Goal: Navigation & Orientation: Understand site structure

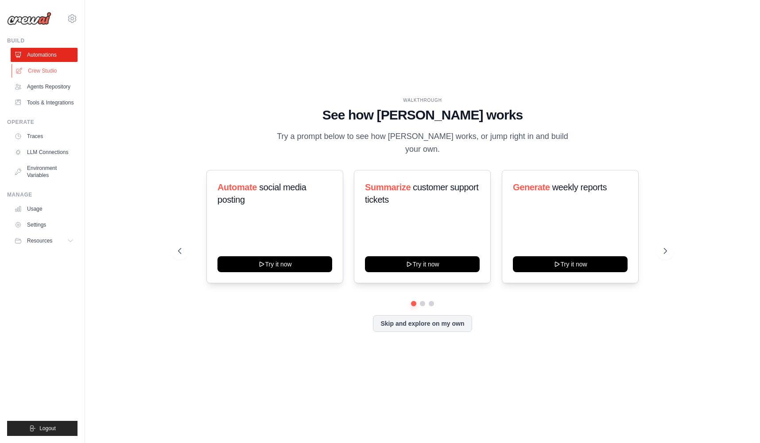
click at [36, 68] on link "Crew Studio" at bounding box center [45, 71] width 67 height 14
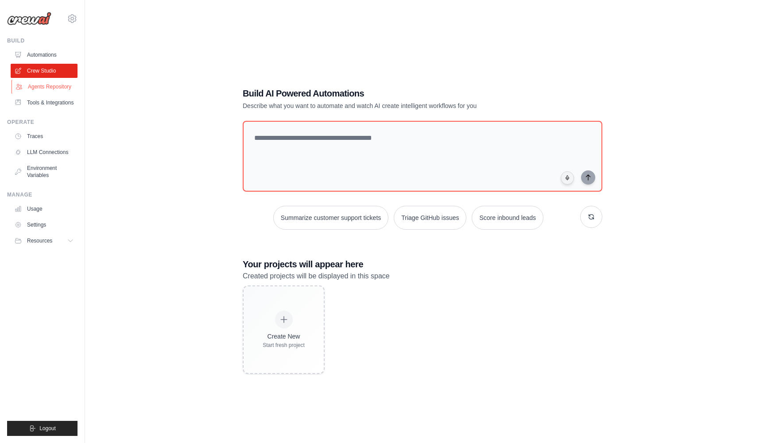
click at [39, 81] on link "Agents Repository" at bounding box center [45, 87] width 67 height 14
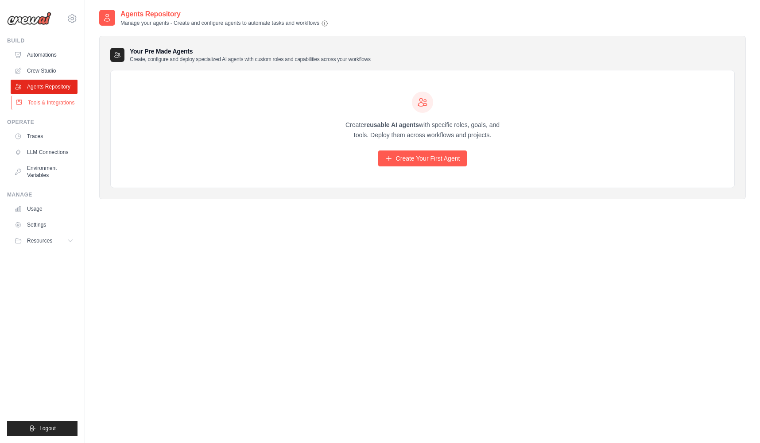
click at [42, 100] on link "Tools & Integrations" at bounding box center [45, 103] width 67 height 14
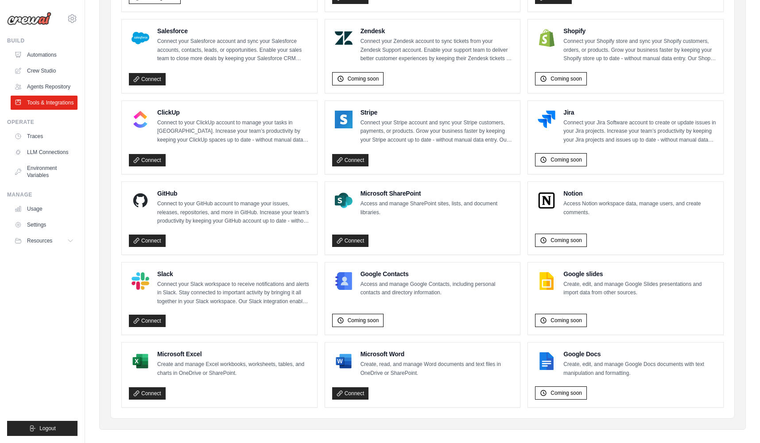
scroll to position [410, 0]
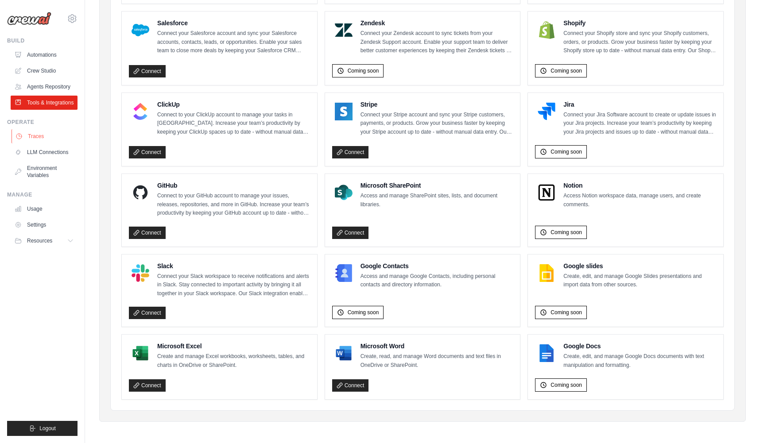
click at [27, 136] on link "Traces" at bounding box center [45, 136] width 67 height 14
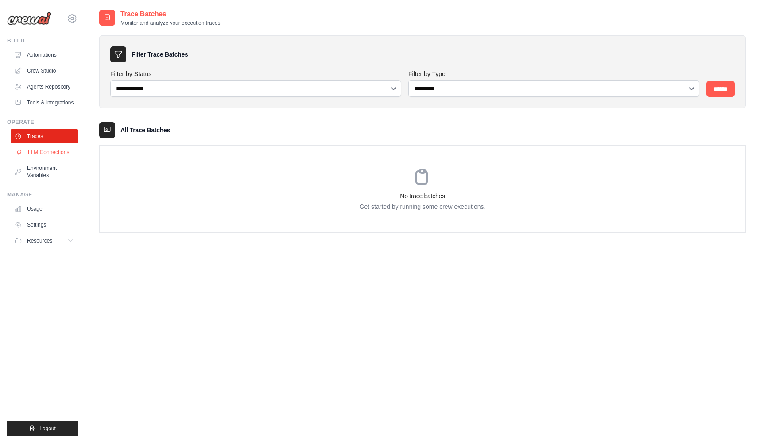
click at [33, 151] on link "LLM Connections" at bounding box center [45, 152] width 67 height 14
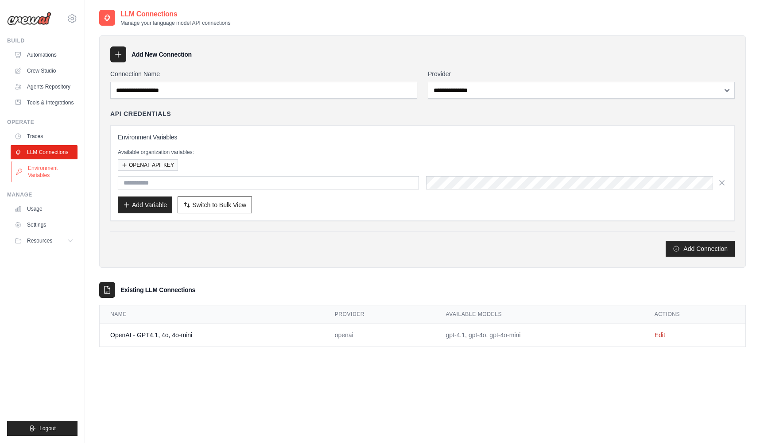
click at [31, 169] on link "Environment Variables" at bounding box center [45, 171] width 67 height 21
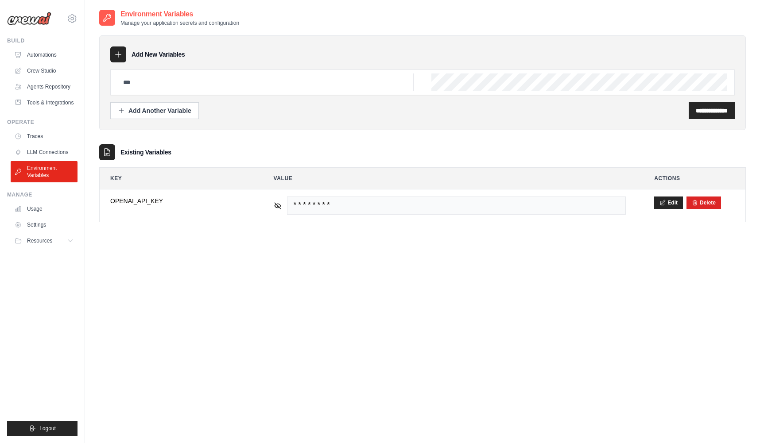
click at [31, 169] on link "Environment Variables" at bounding box center [44, 171] width 67 height 21
click at [39, 204] on link "Usage" at bounding box center [45, 209] width 67 height 14
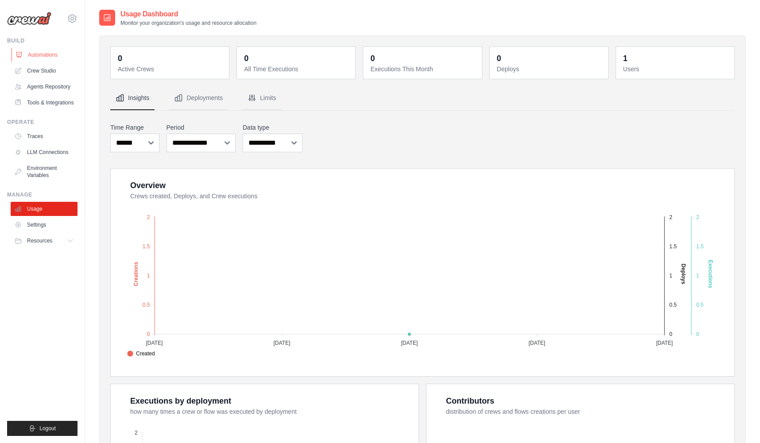
click at [34, 55] on link "Automations" at bounding box center [45, 55] width 67 height 14
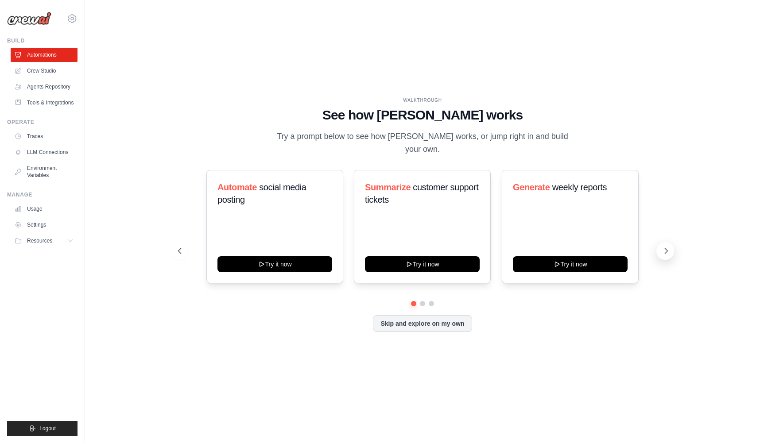
click at [665, 248] on icon at bounding box center [666, 250] width 3 height 5
click at [295, 49] on div "WALKTHROUGH See how [PERSON_NAME] works Try a prompt below to see how [PERSON_N…" at bounding box center [422, 221] width 646 height 425
click at [25, 68] on link "Crew Studio" at bounding box center [45, 71] width 67 height 14
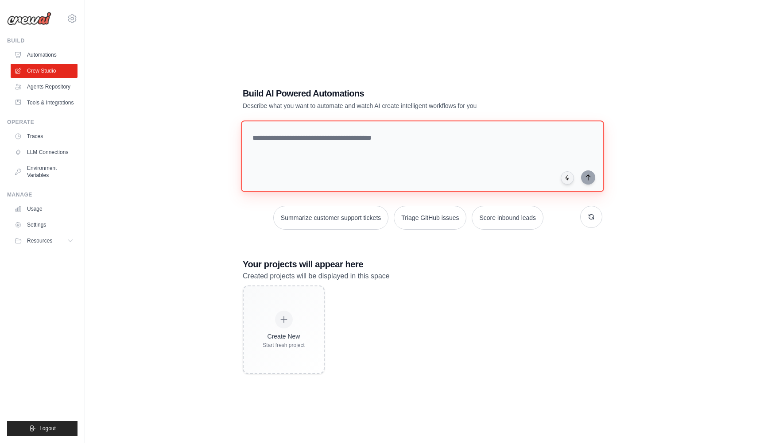
click at [274, 145] on textarea at bounding box center [422, 156] width 363 height 72
